Goal: Find specific page/section: Find specific page/section

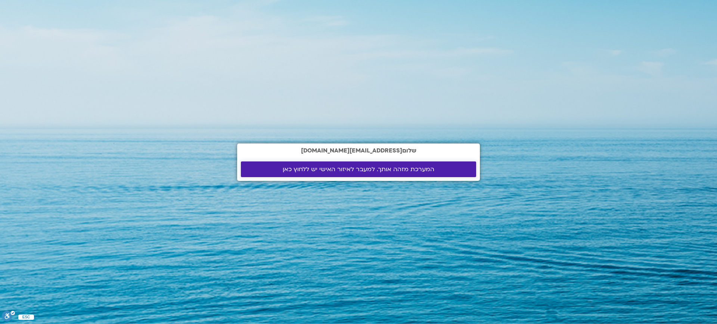
click at [360, 168] on span "המערכת מזהה אותך. למעבר לאיזור האישי יש ללחוץ כאן" at bounding box center [359, 169] width 152 height 7
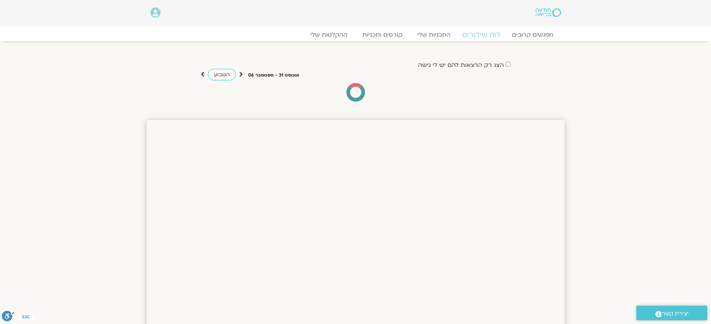
click at [482, 36] on link "לוח שידורים" at bounding box center [481, 34] width 56 height 9
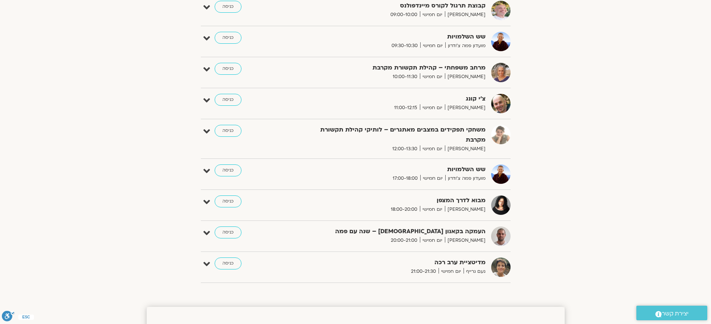
scroll to position [162, 0]
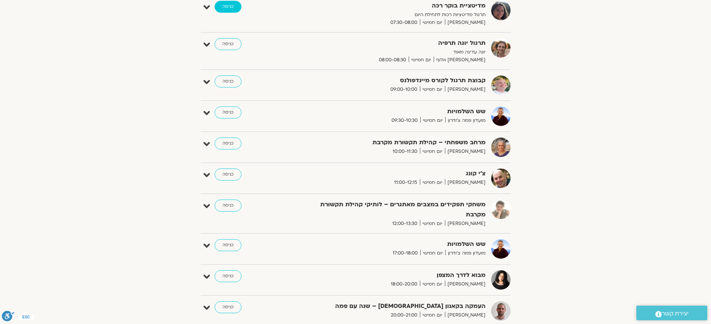
click at [223, 4] on link "כניסה" at bounding box center [228, 7] width 27 height 12
